Goal: Information Seeking & Learning: Check status

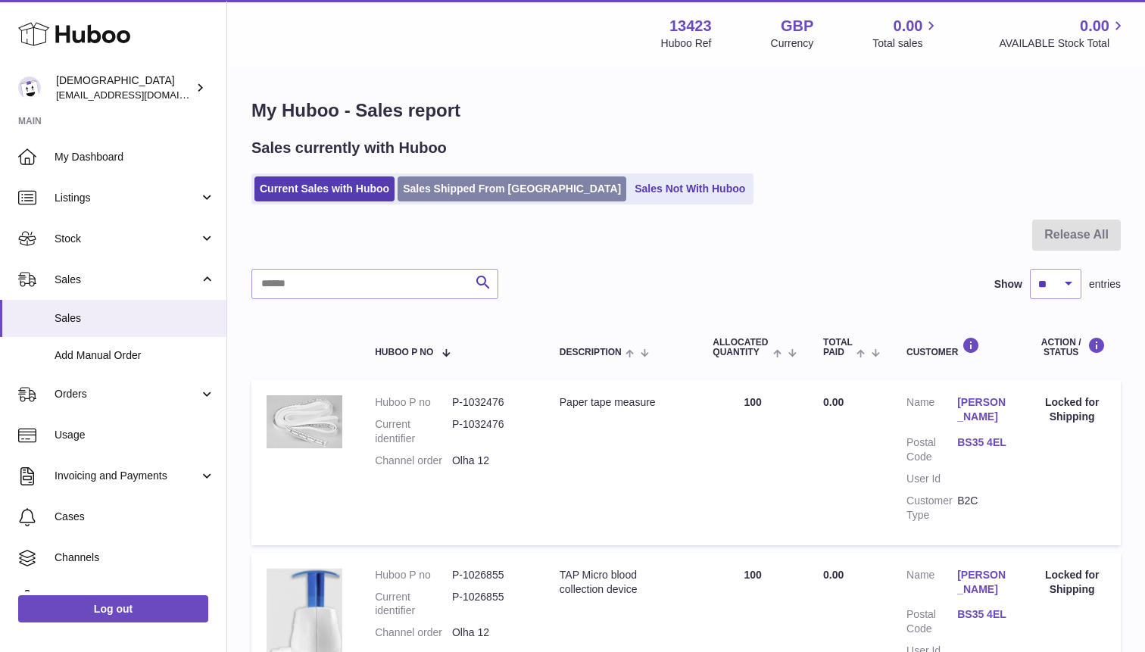
click at [423, 193] on link "Sales Shipped From [GEOGRAPHIC_DATA]" at bounding box center [511, 188] width 229 height 25
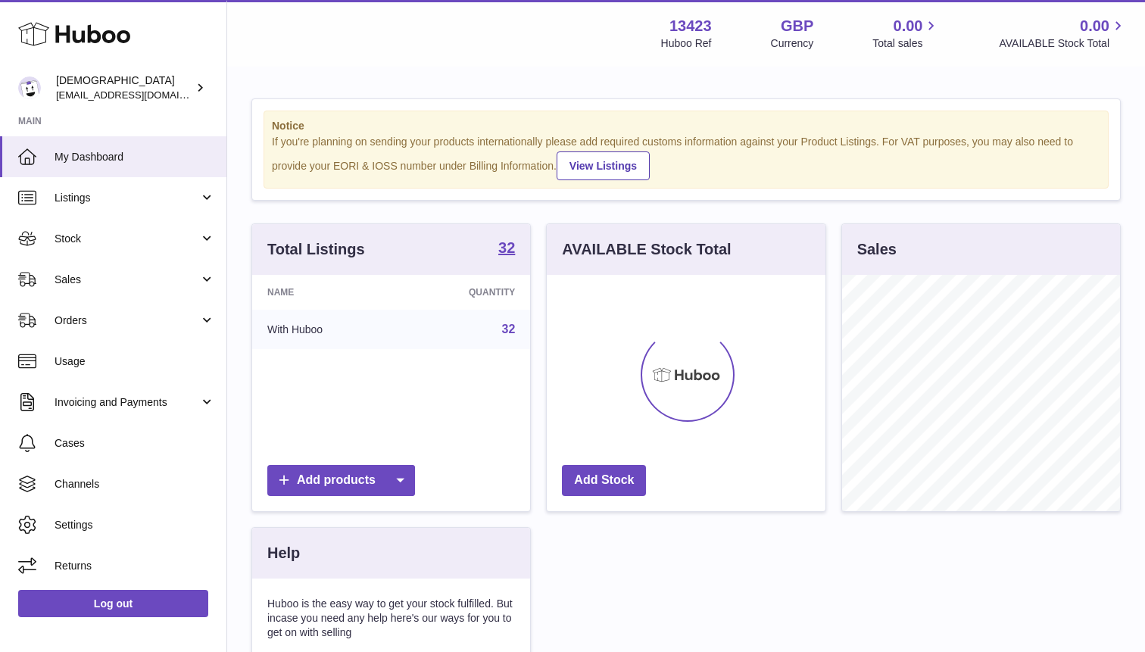
scroll to position [236, 278]
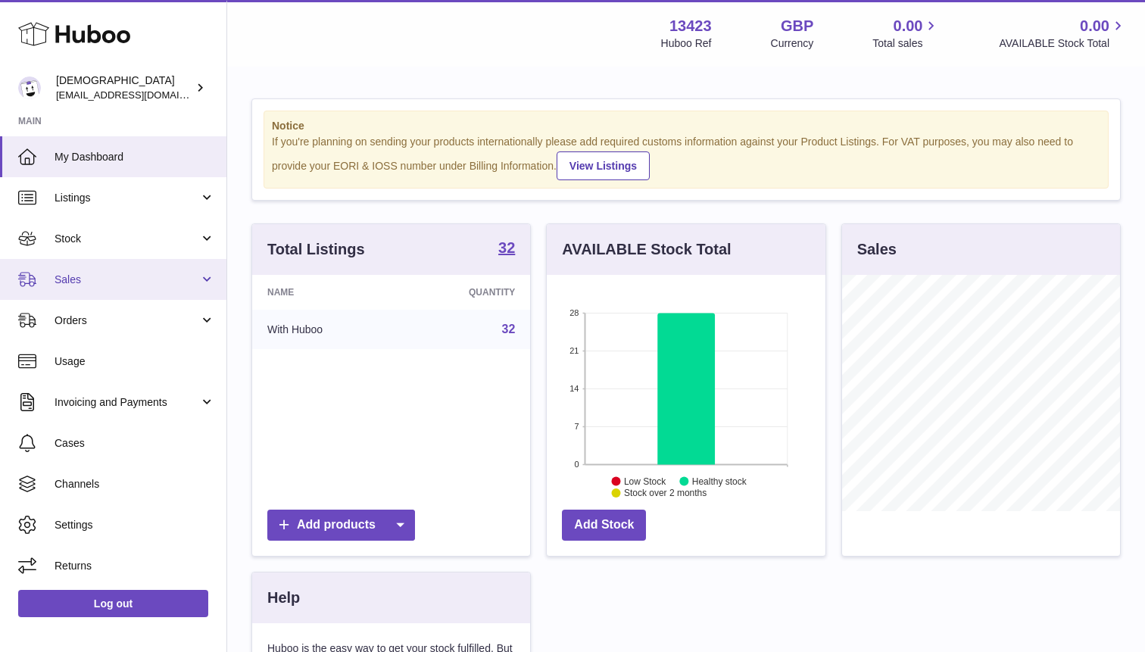
click at [91, 289] on link "Sales" at bounding box center [113, 279] width 226 height 41
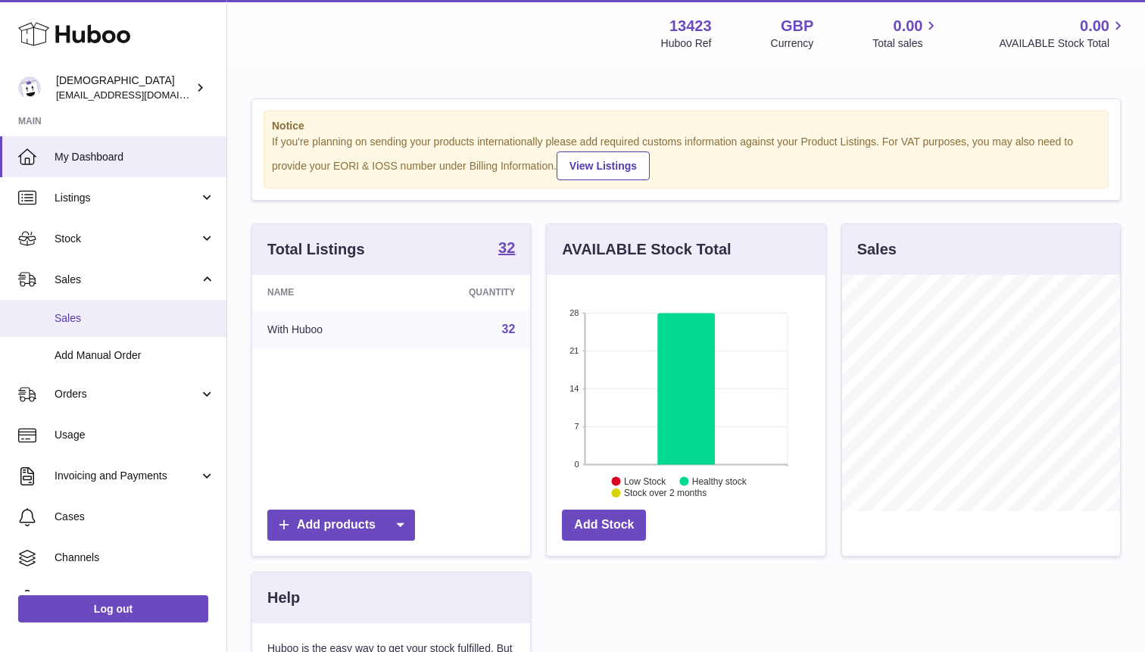
click at [99, 316] on span "Sales" at bounding box center [135, 318] width 161 height 14
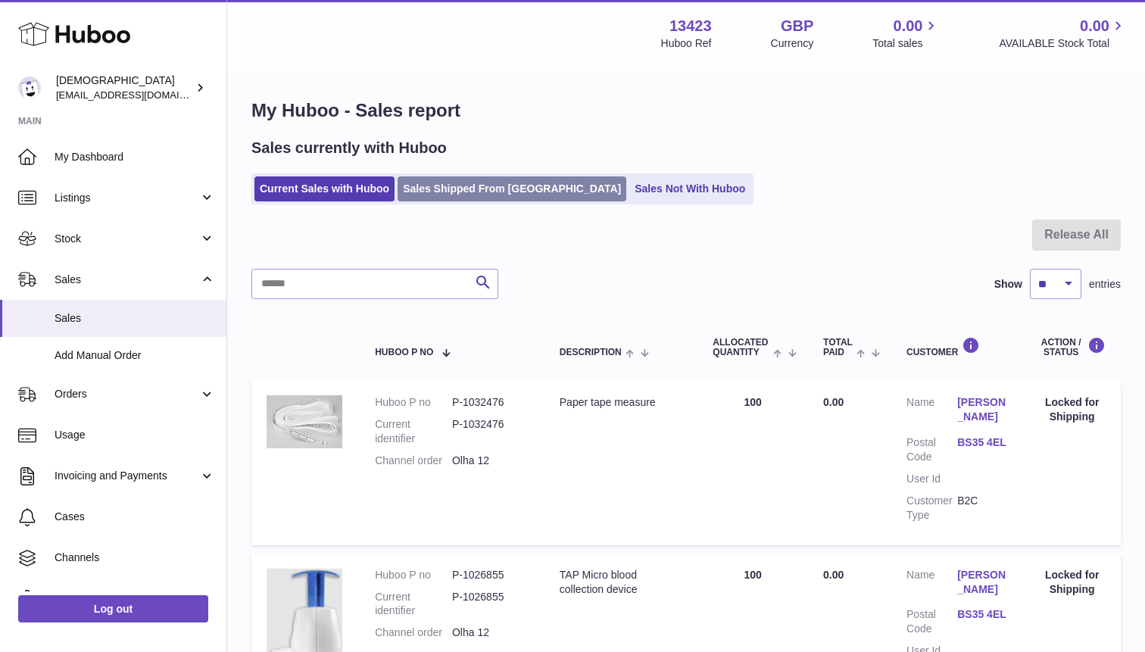
click at [429, 185] on link "Sales Shipped From [GEOGRAPHIC_DATA]" at bounding box center [511, 188] width 229 height 25
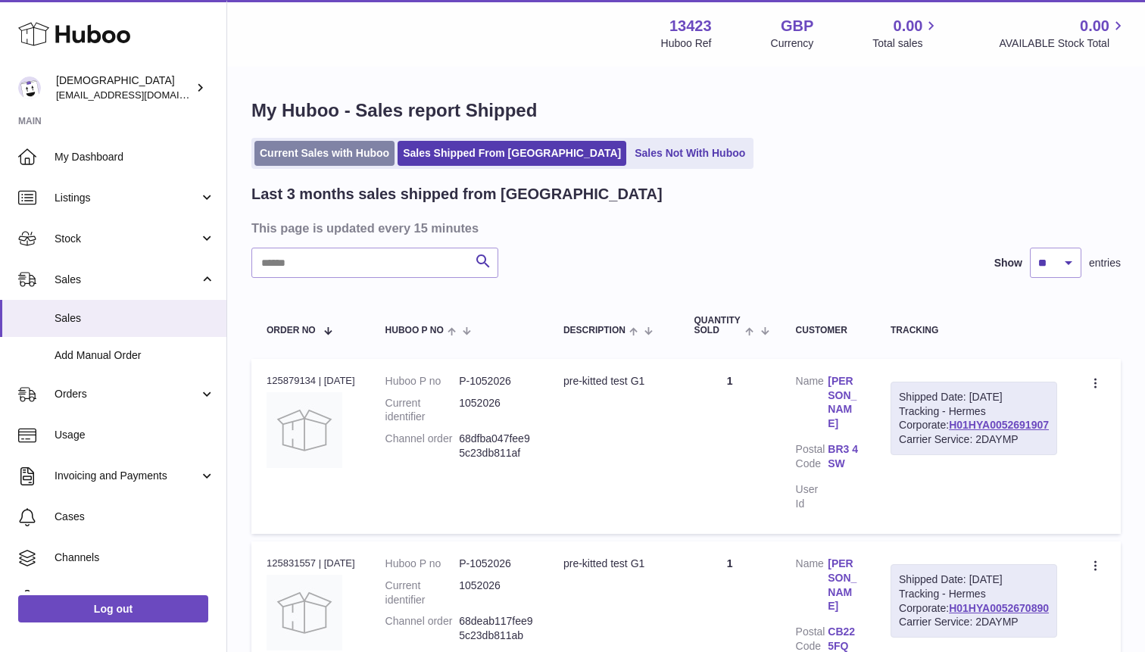
click at [351, 154] on link "Current Sales with Huboo" at bounding box center [324, 153] width 140 height 25
